Goal: Transaction & Acquisition: Purchase product/service

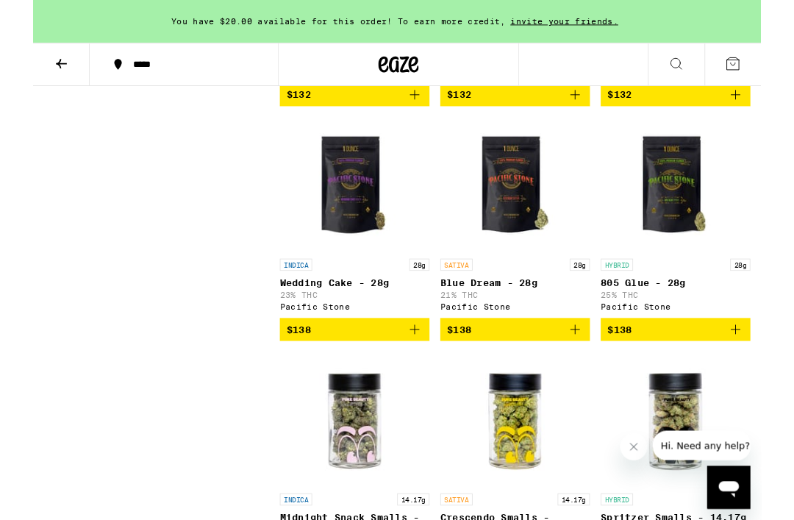
scroll to position [8597, 0]
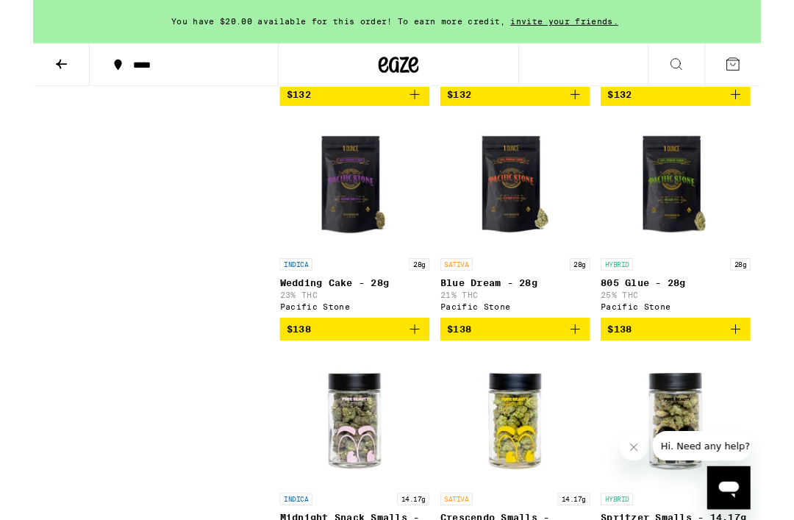
click at [381, 112] on span "$132" at bounding box center [350, 103] width 148 height 18
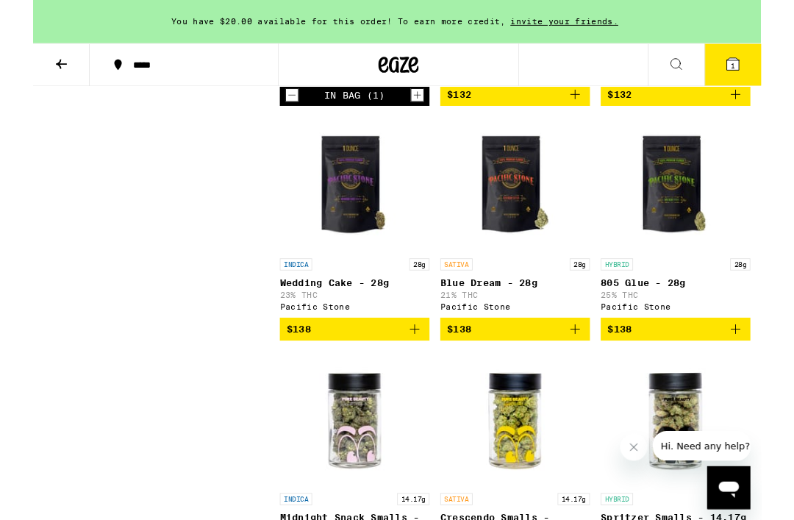
click at [763, 69] on span "1" at bounding box center [763, 71] width 4 height 9
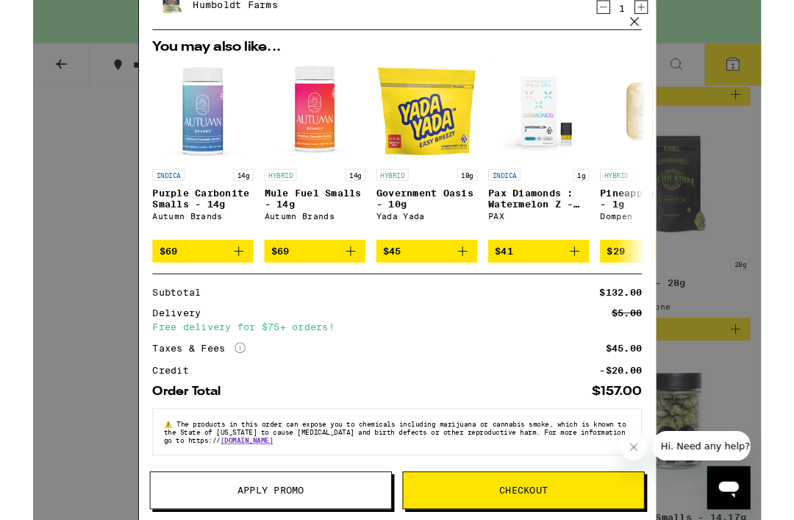
scroll to position [138, 0]
click at [653, 26] on icon at bounding box center [655, 23] width 9 height 9
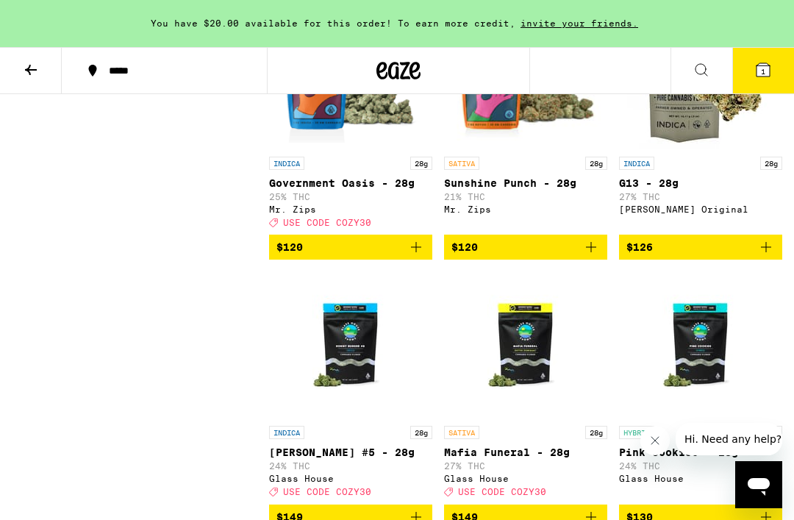
scroll to position [7914, 0]
